Goal: Find specific page/section: Find specific page/section

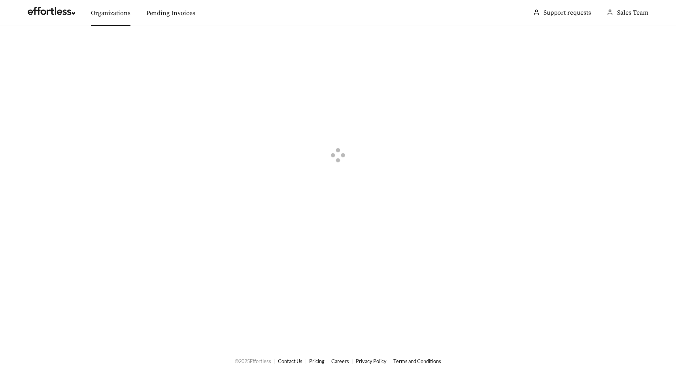
click at [103, 13] on link "Organizations" at bounding box center [111, 13] width 40 height 8
click at [28, 43] on button "button" at bounding box center [28, 44] width 17 height 9
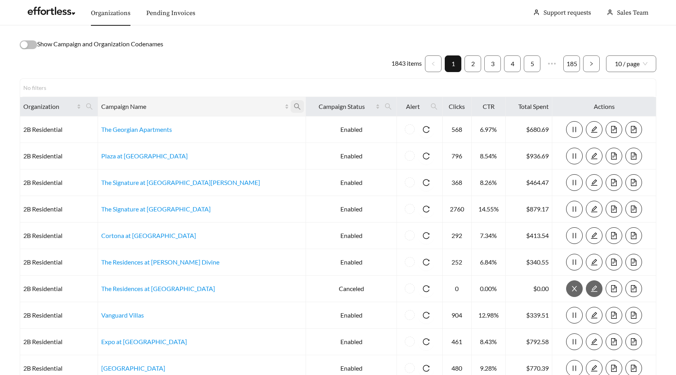
click at [291, 102] on span at bounding box center [297, 106] width 13 height 13
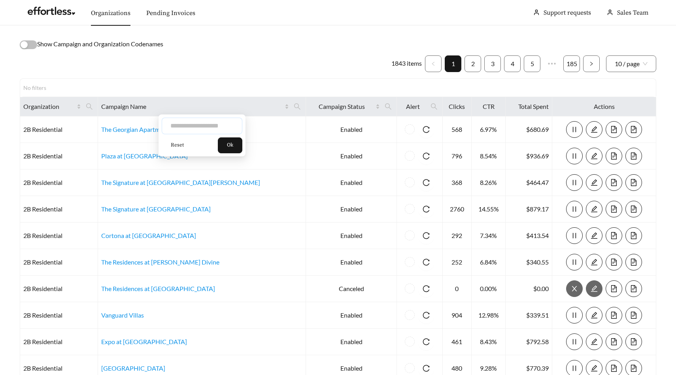
click at [212, 124] on input "text" at bounding box center [202, 125] width 81 height 17
type input "****"
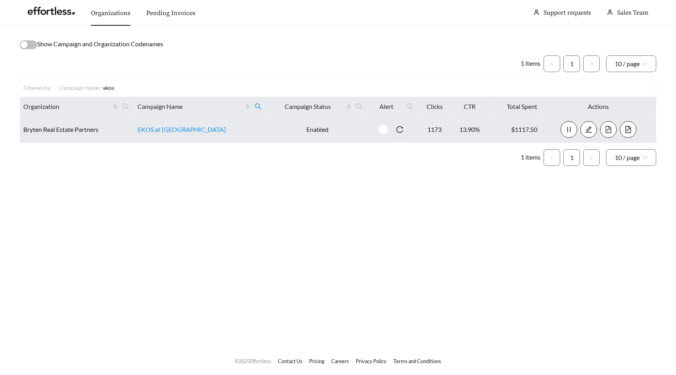
click at [605, 128] on icon "file-text" at bounding box center [608, 129] width 7 height 7
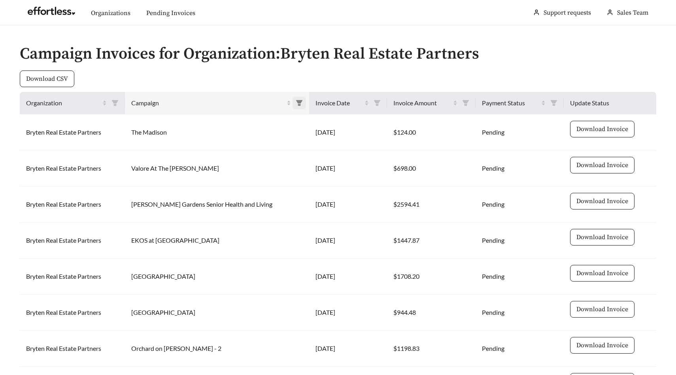
click at [293, 99] on span at bounding box center [299, 103] width 13 height 13
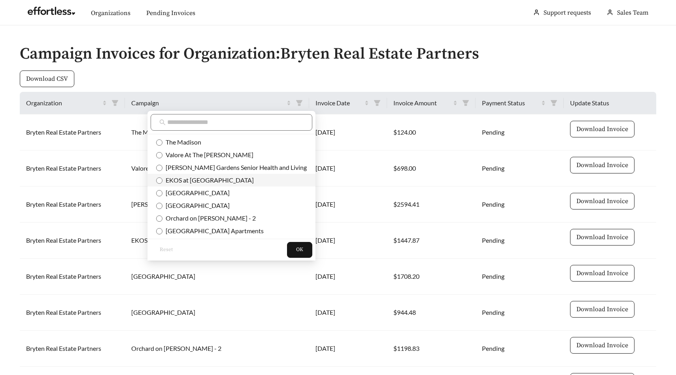
click at [218, 178] on span "EKOS at [GEOGRAPHIC_DATA]" at bounding box center [208, 180] width 91 height 8
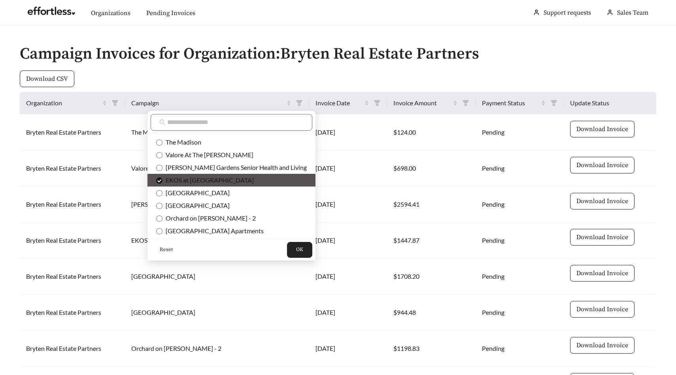
click at [296, 248] on span "OK" at bounding box center [299, 250] width 7 height 8
